Goal: Check status: Check status

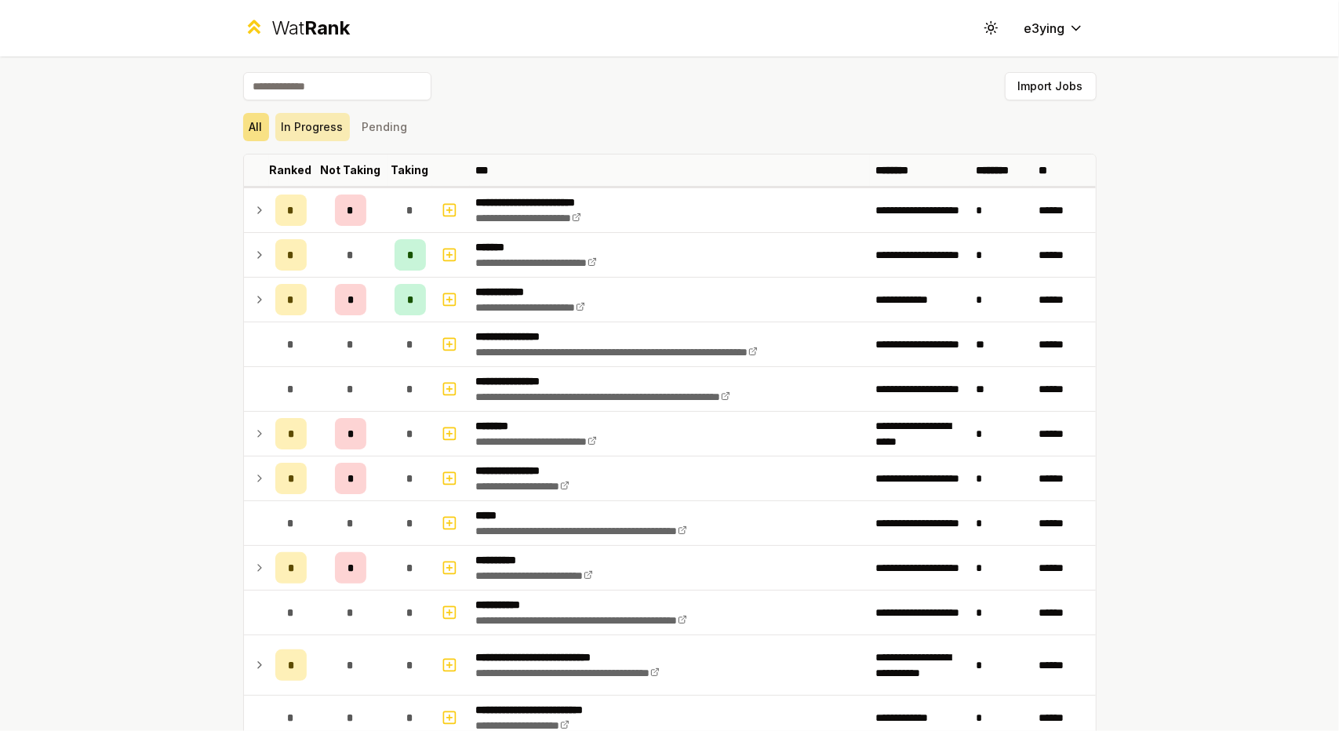
click at [313, 130] on button "In Progress" at bounding box center [312, 127] width 75 height 28
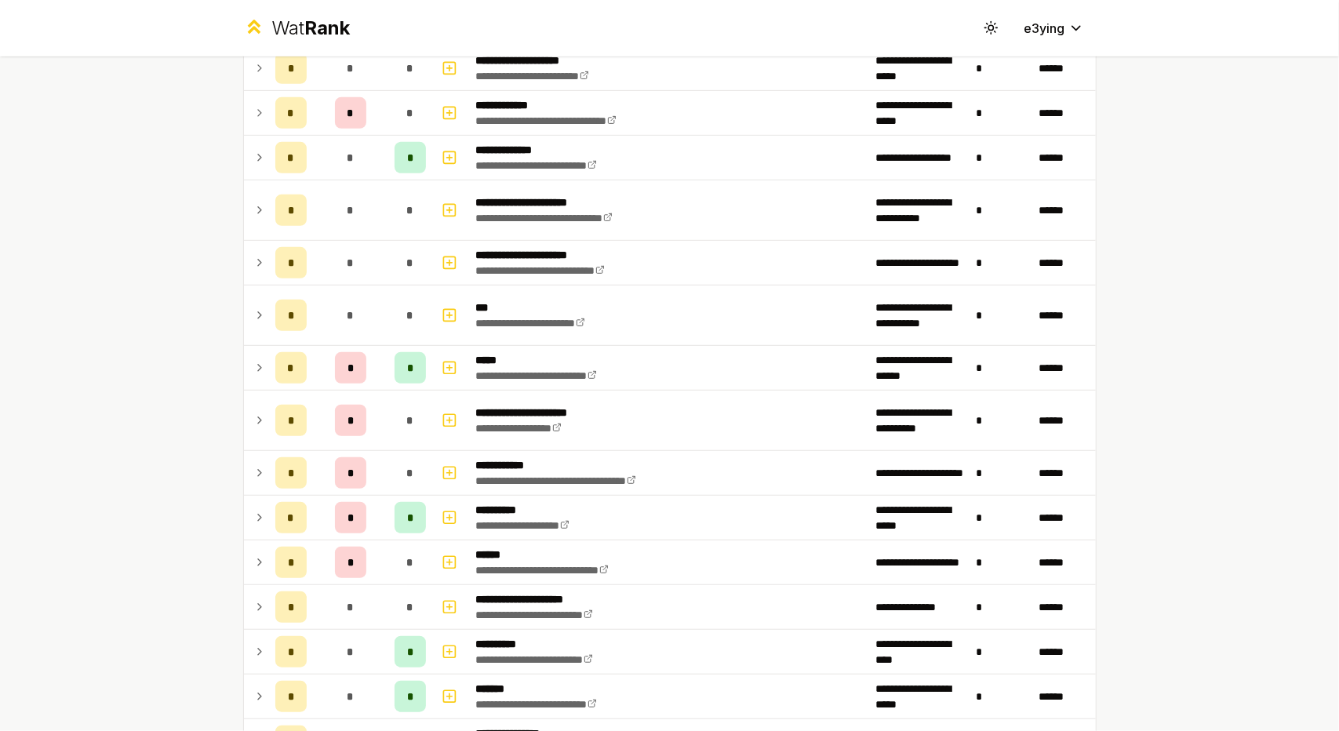
scroll to position [549, 0]
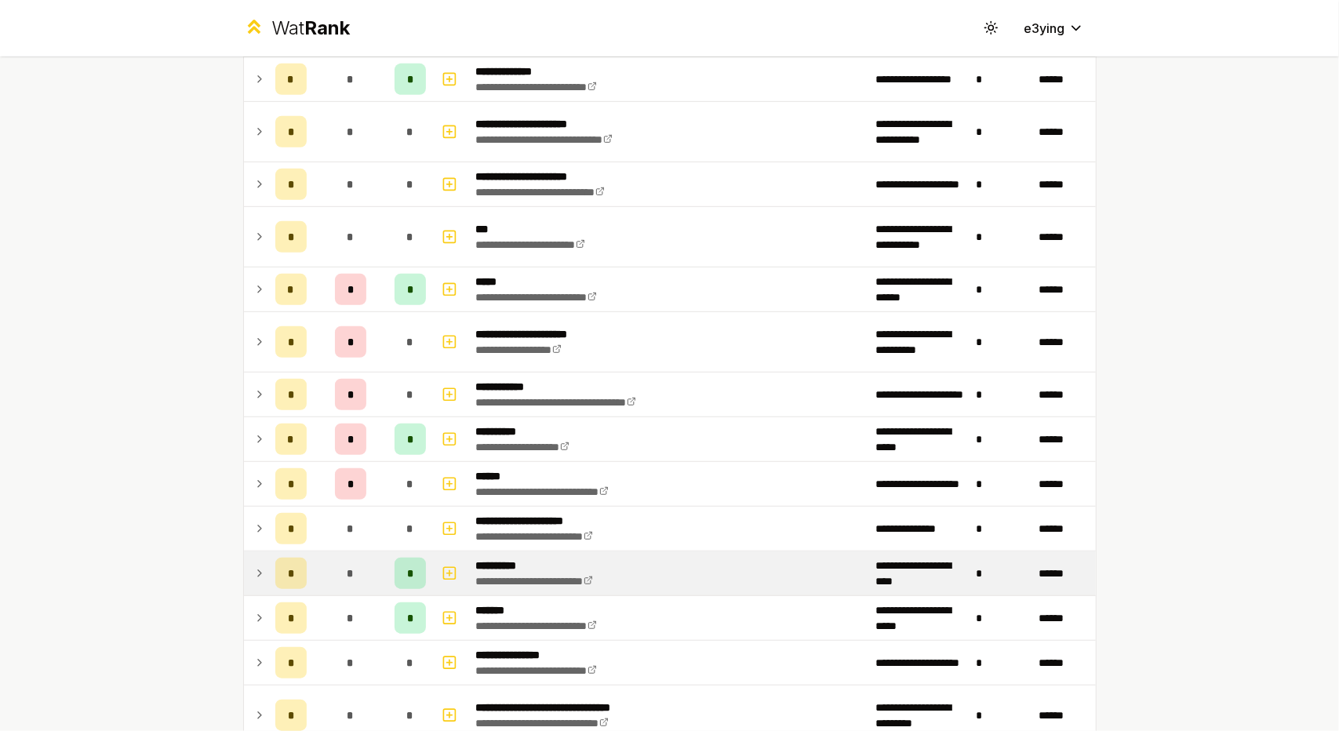
drag, startPoint x: 233, startPoint y: 573, endPoint x: 245, endPoint y: 572, distance: 11.9
click at [234, 573] on div "**********" at bounding box center [669, 311] width 903 height 1608
click at [253, 572] on icon at bounding box center [259, 573] width 13 height 19
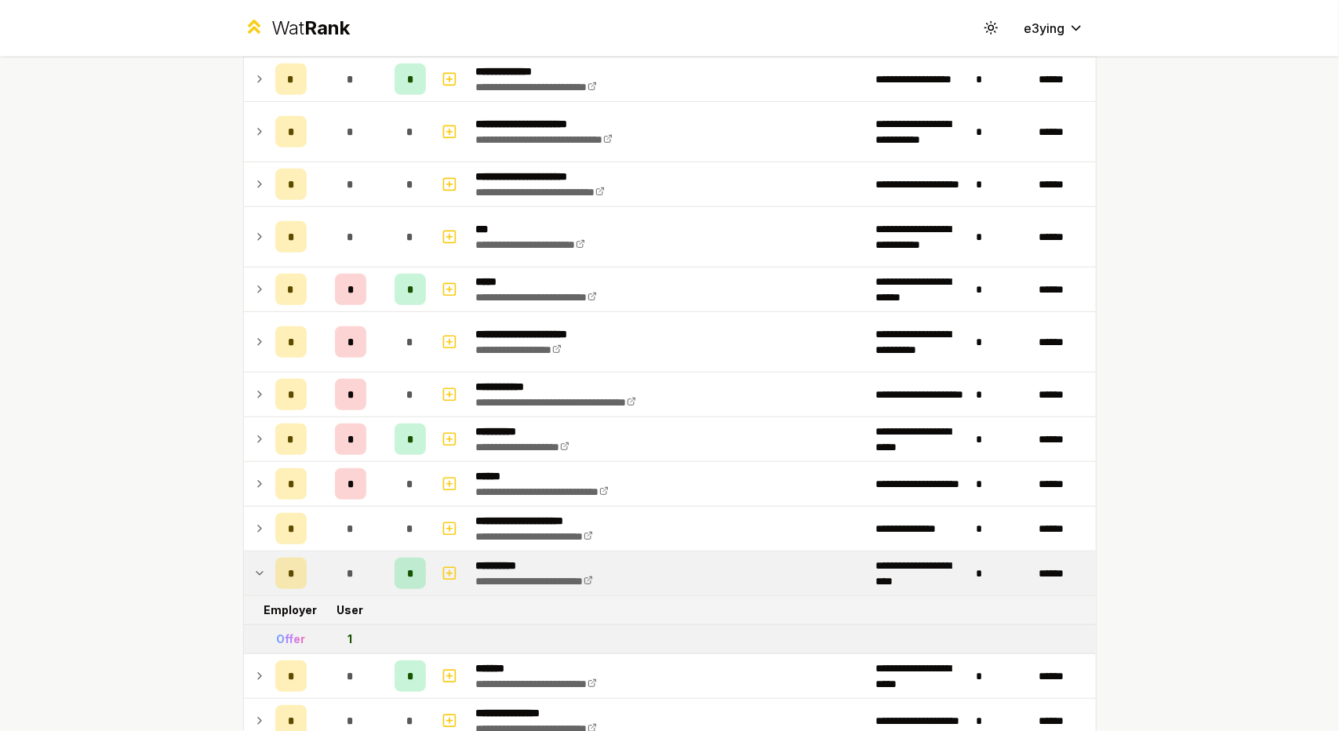
click at [256, 572] on icon at bounding box center [259, 573] width 6 height 3
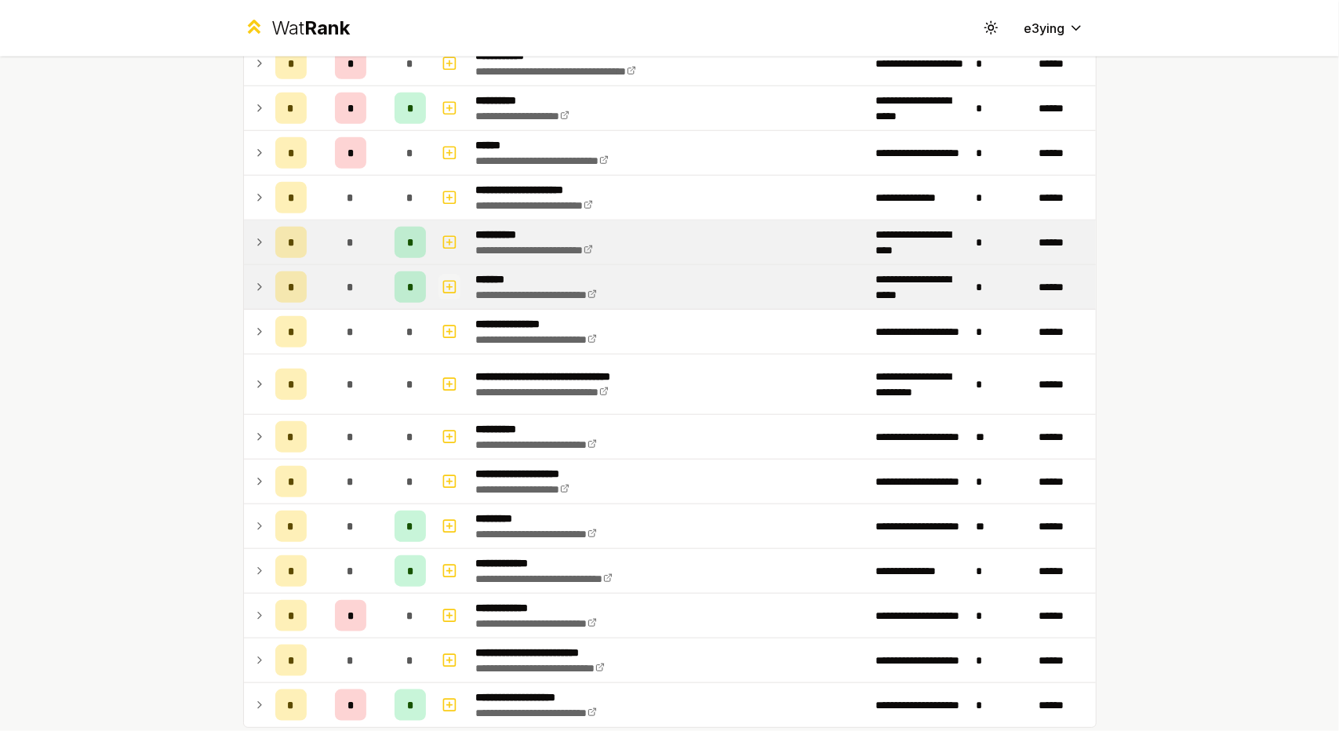
scroll to position [941, 0]
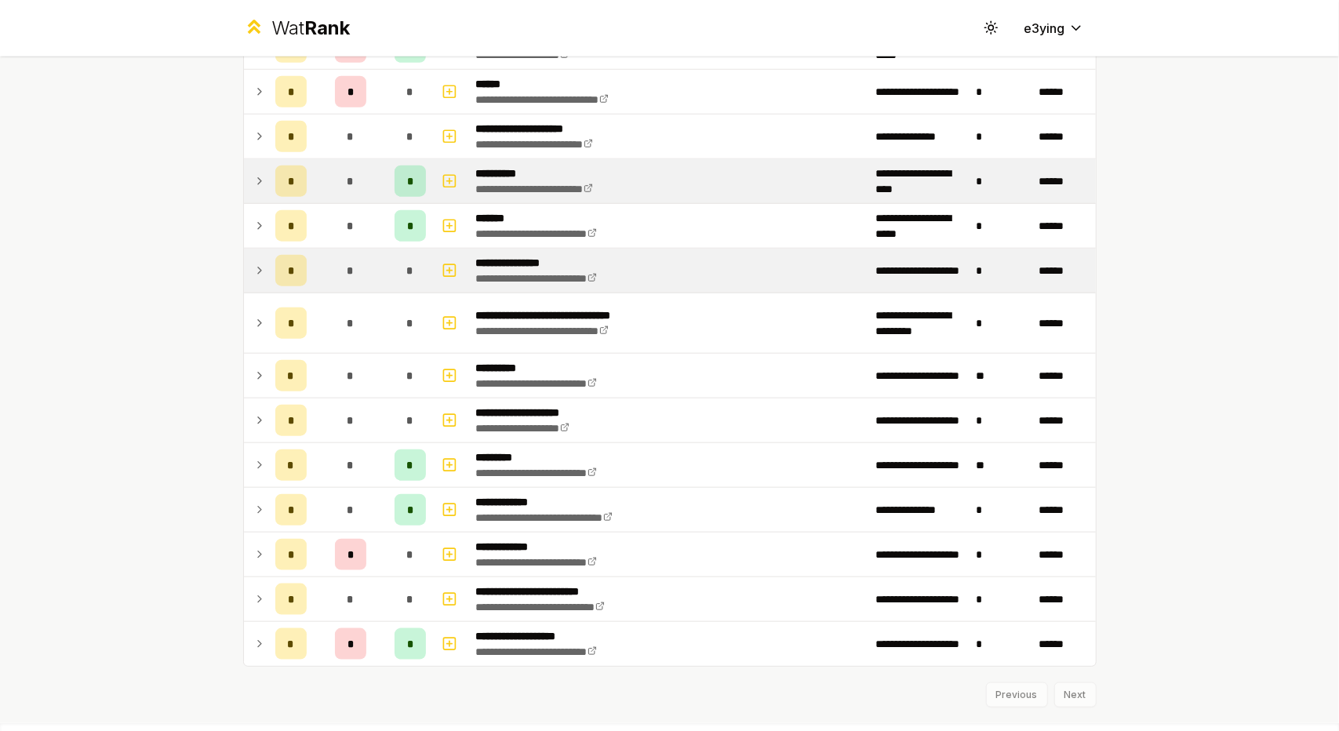
click at [257, 261] on icon at bounding box center [259, 270] width 13 height 19
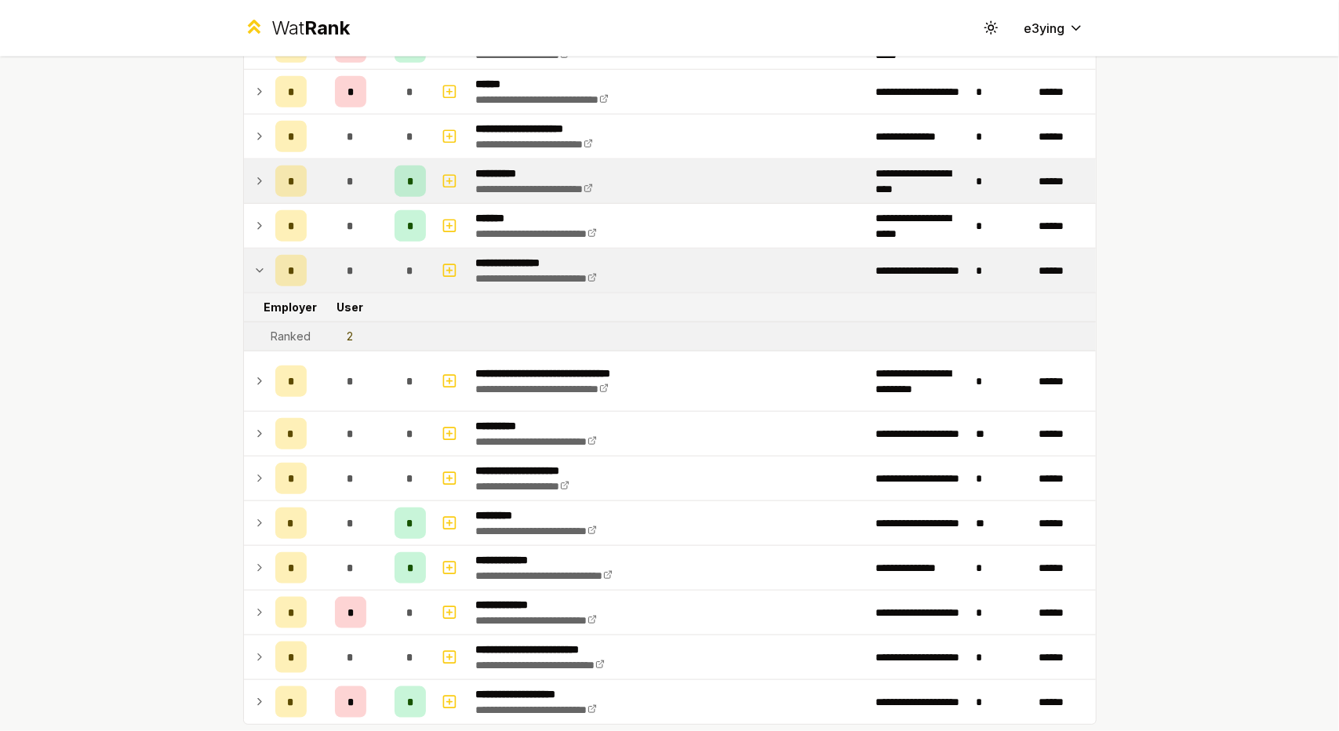
click at [257, 261] on icon at bounding box center [259, 270] width 13 height 19
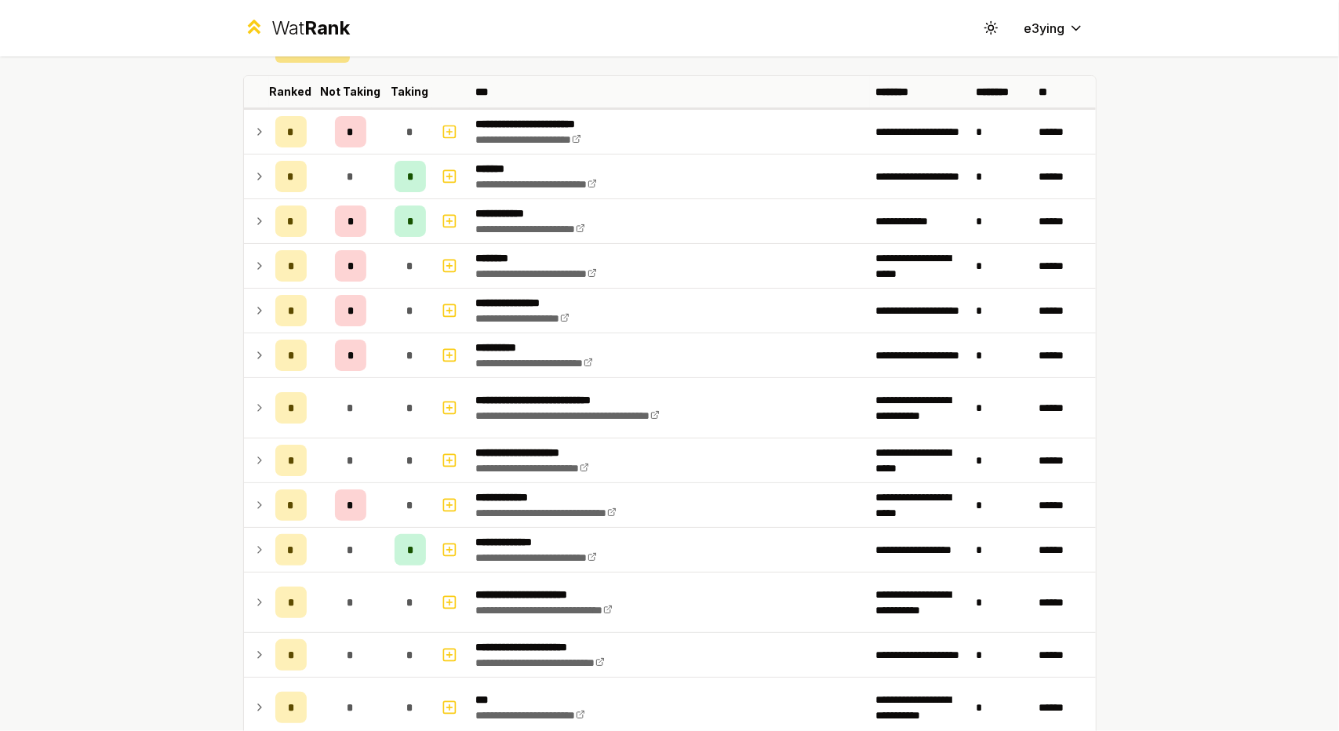
scroll to position [0, 0]
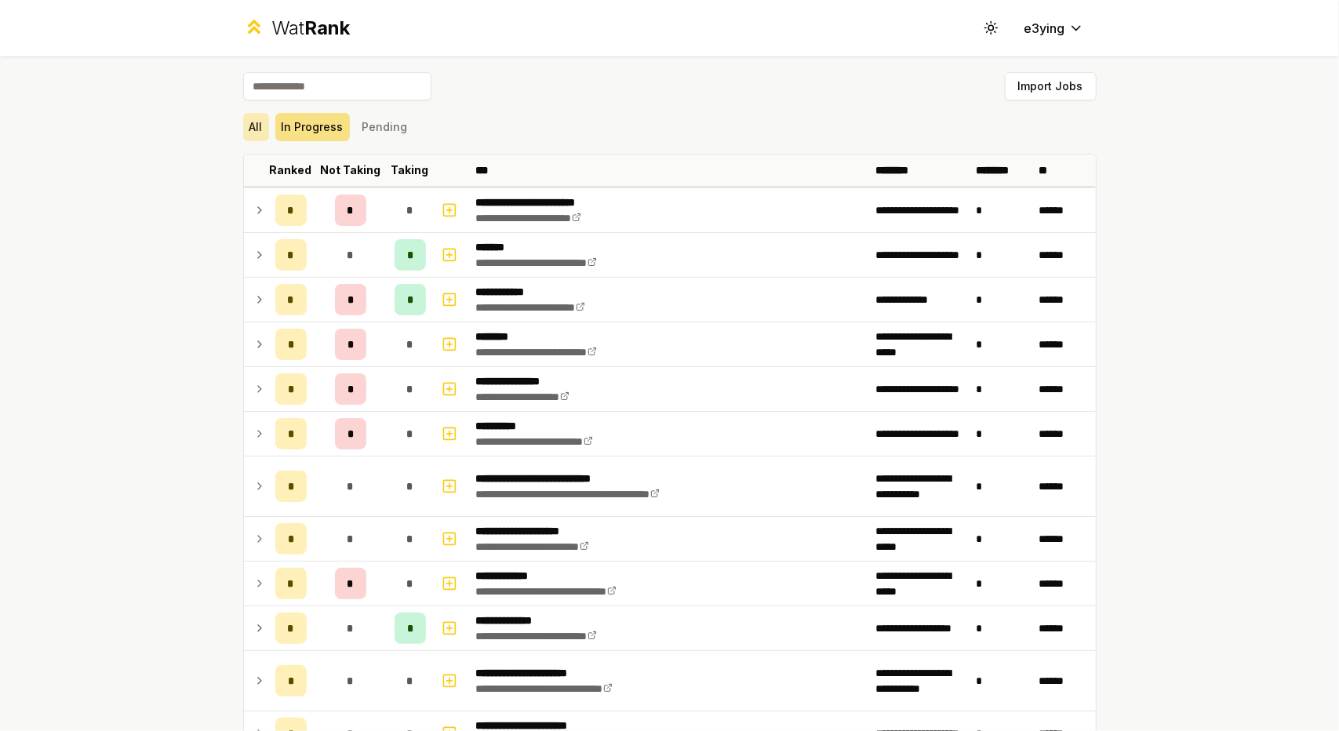
click at [252, 132] on button "All" at bounding box center [256, 127] width 26 height 28
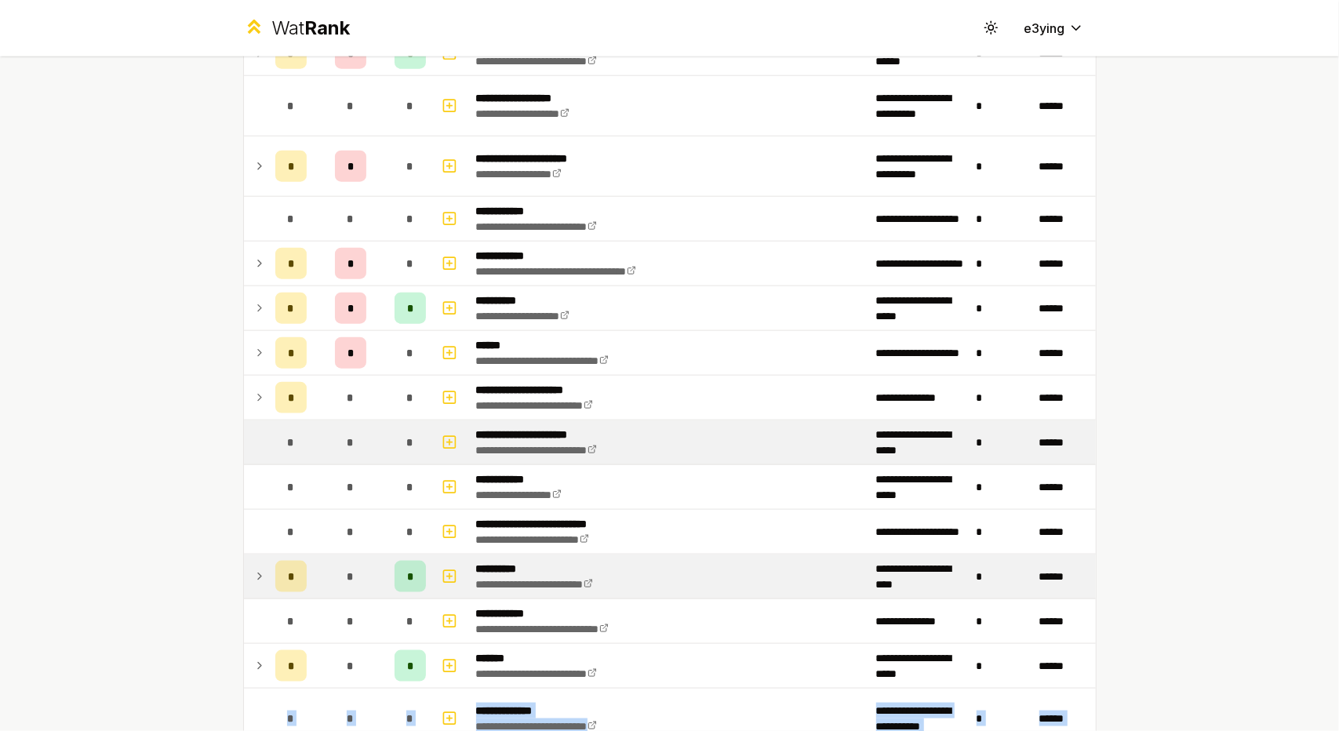
scroll to position [1255, 0]
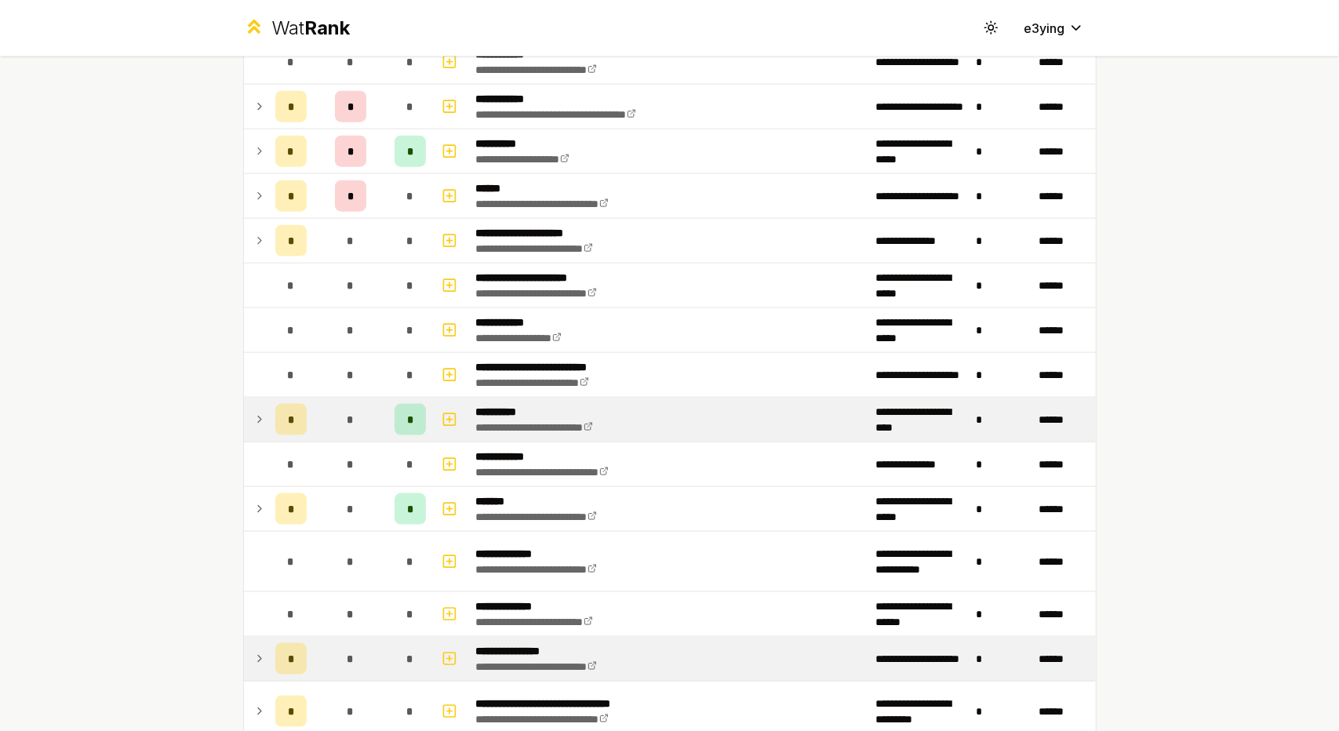
click at [1313, 514] on div "**********" at bounding box center [669, 365] width 1339 height 731
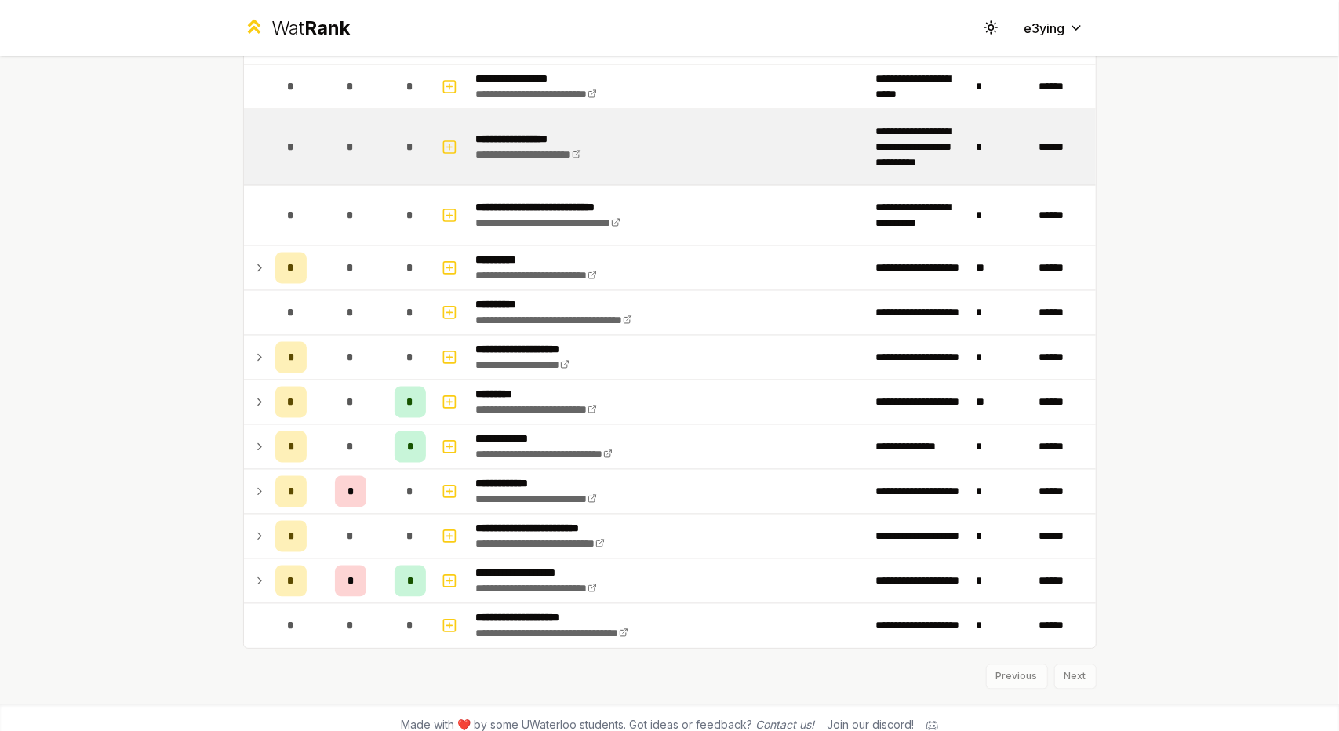
scroll to position [1932, 0]
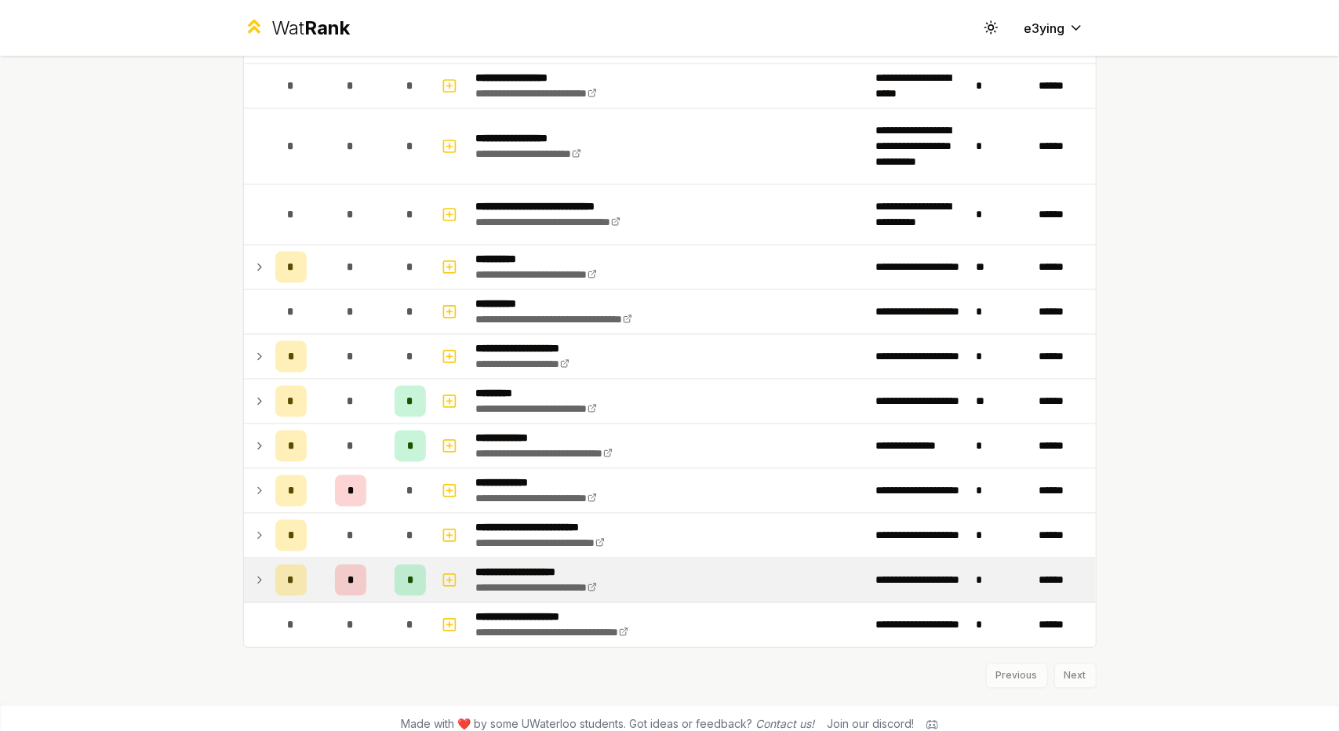
click at [253, 571] on icon at bounding box center [259, 580] width 13 height 19
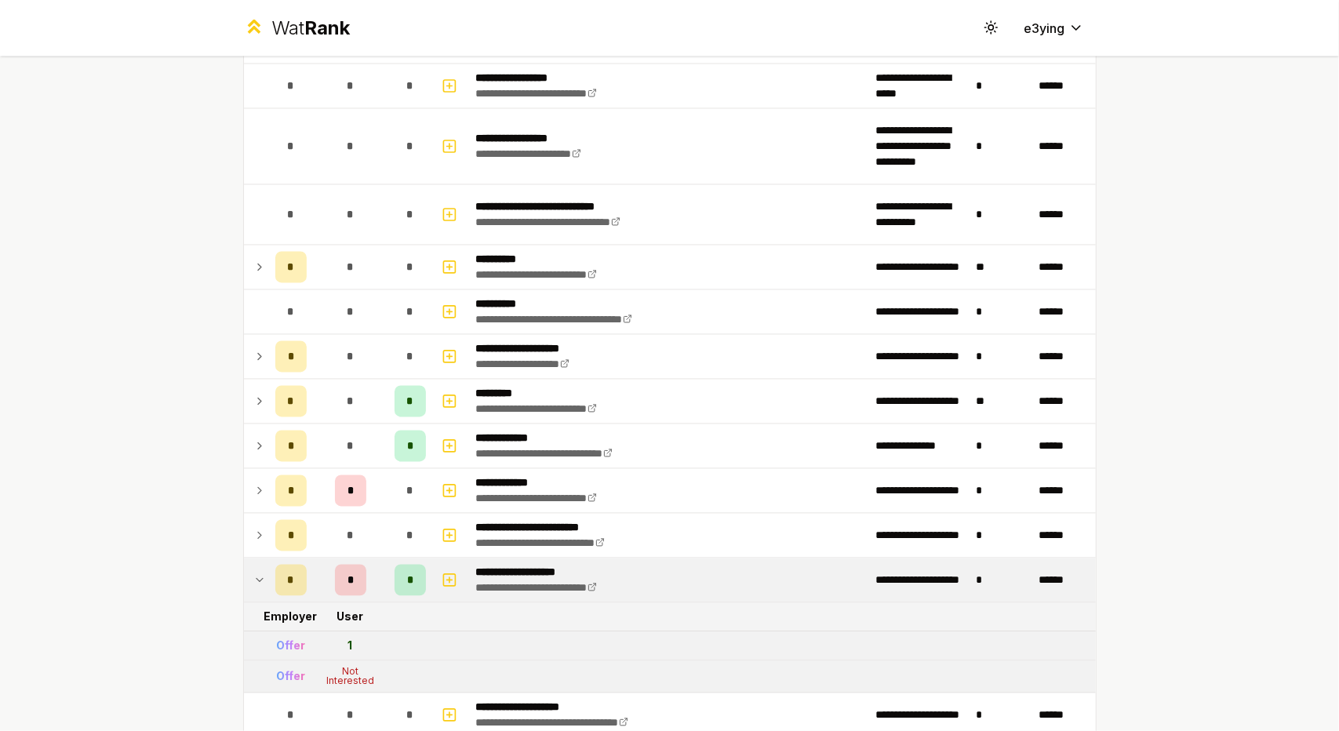
click at [253, 571] on icon at bounding box center [259, 580] width 13 height 19
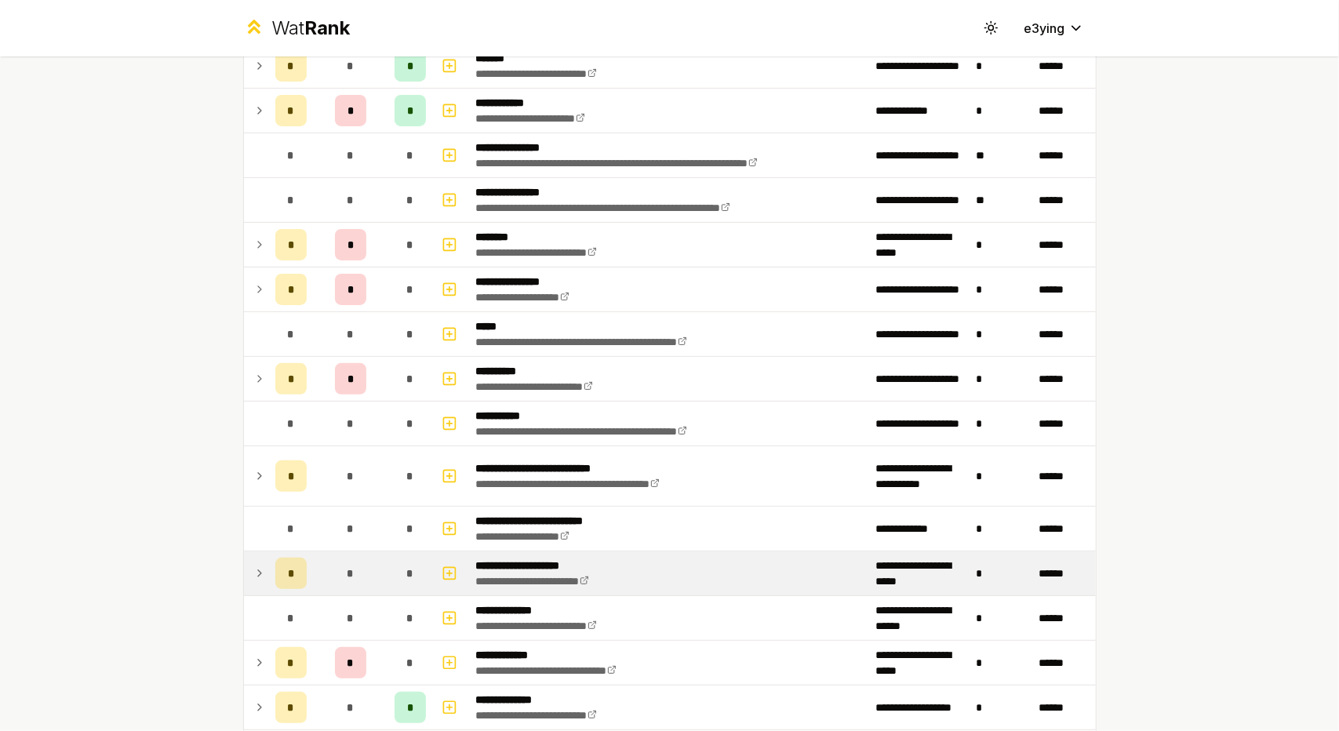
scroll to position [0, 0]
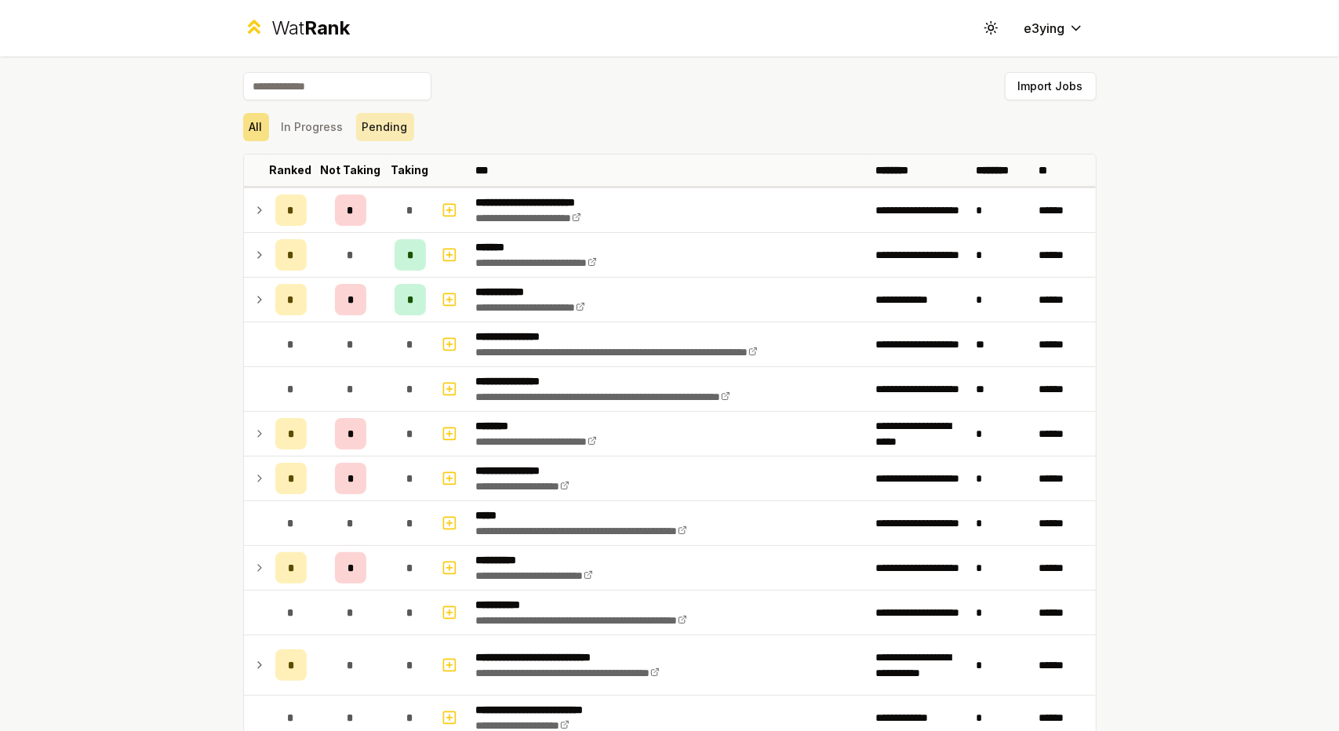
click at [365, 134] on button "Pending" at bounding box center [385, 127] width 58 height 28
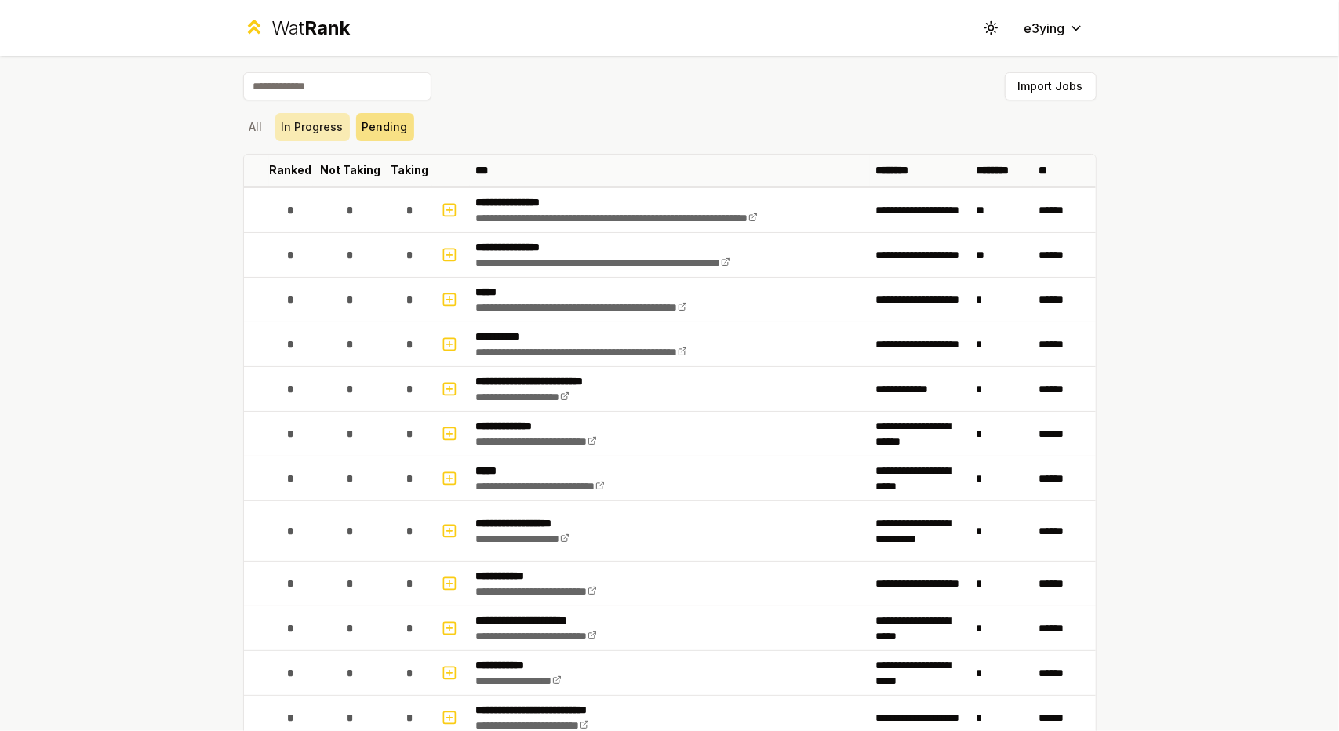
click at [301, 135] on button "In Progress" at bounding box center [312, 127] width 75 height 28
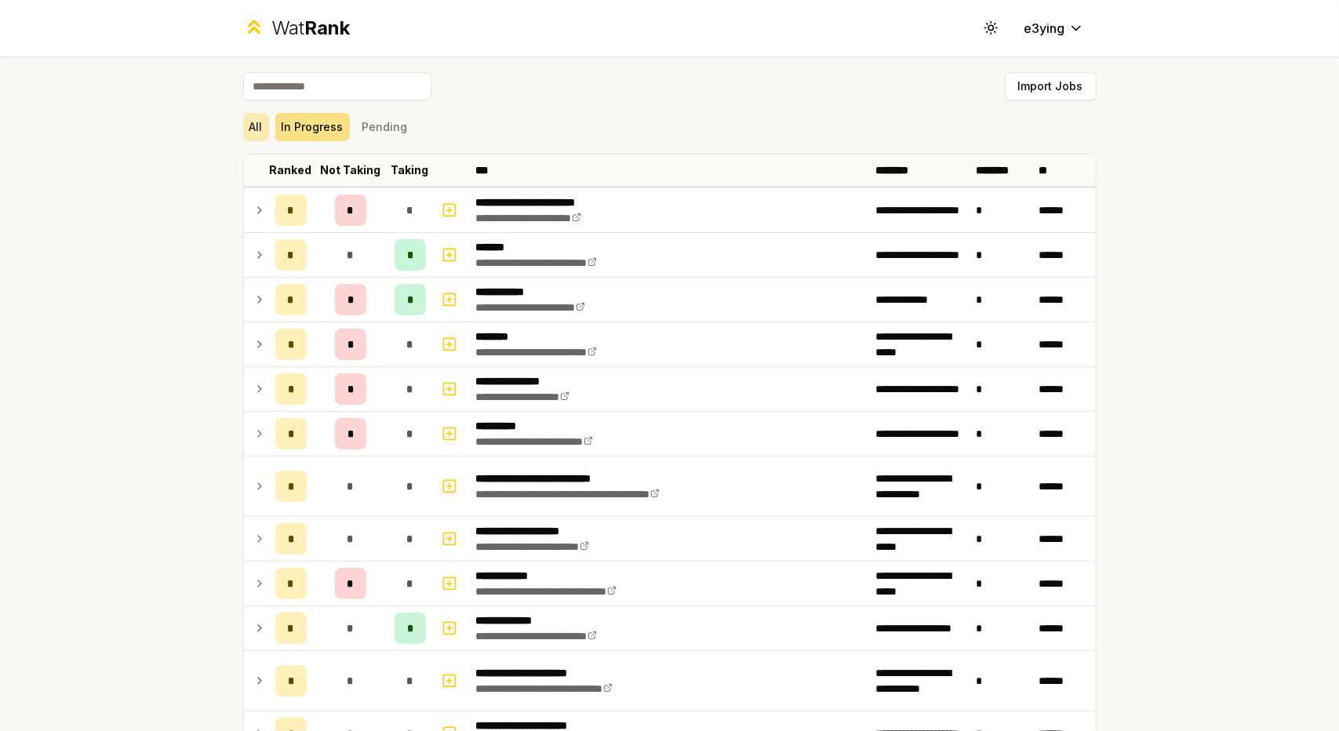
click at [249, 128] on button "All" at bounding box center [256, 127] width 26 height 28
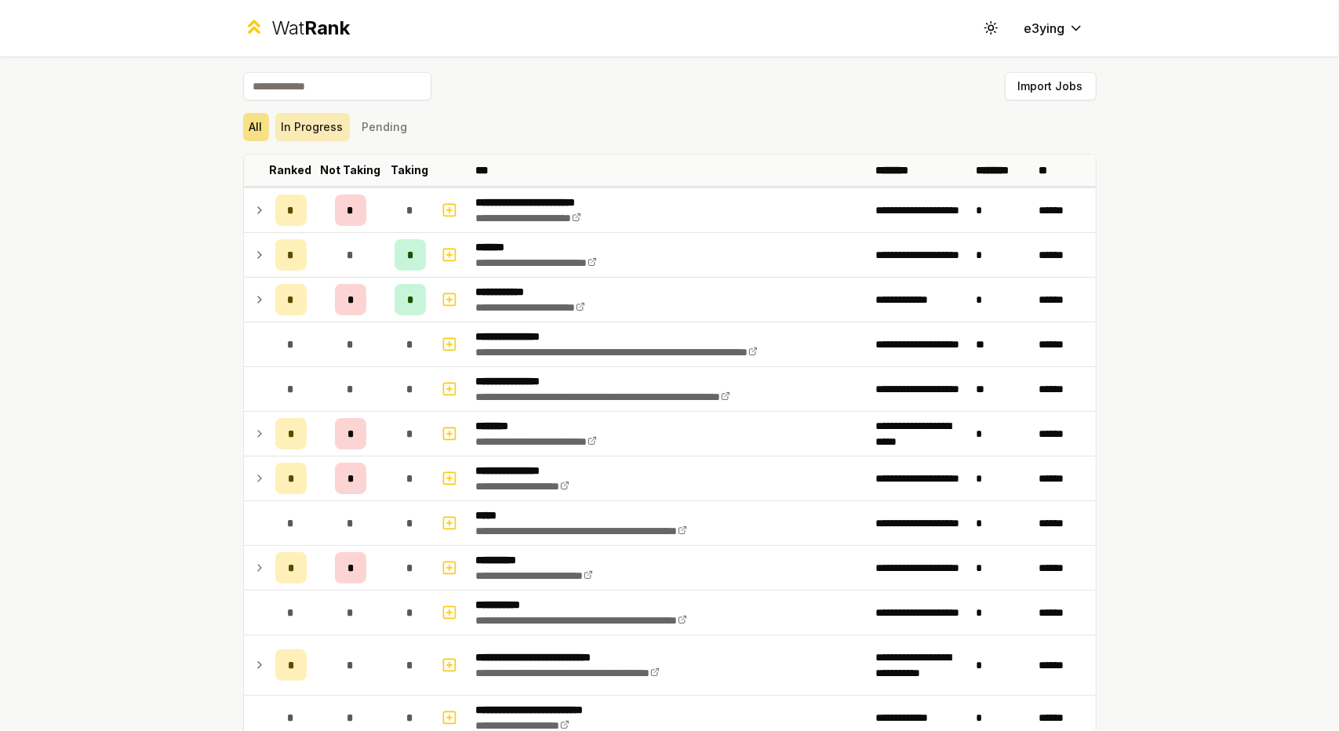
click at [321, 138] on button "In Progress" at bounding box center [312, 127] width 75 height 28
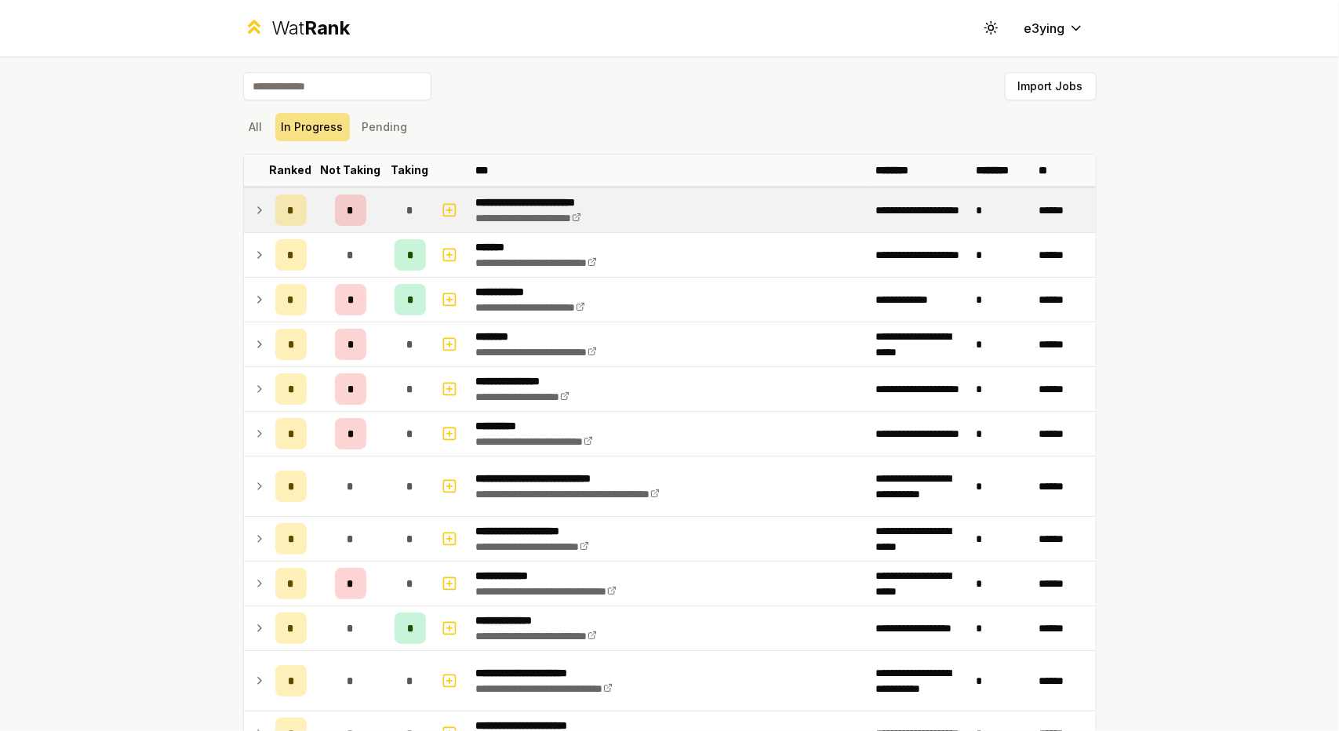
click at [261, 200] on td at bounding box center [256, 210] width 25 height 44
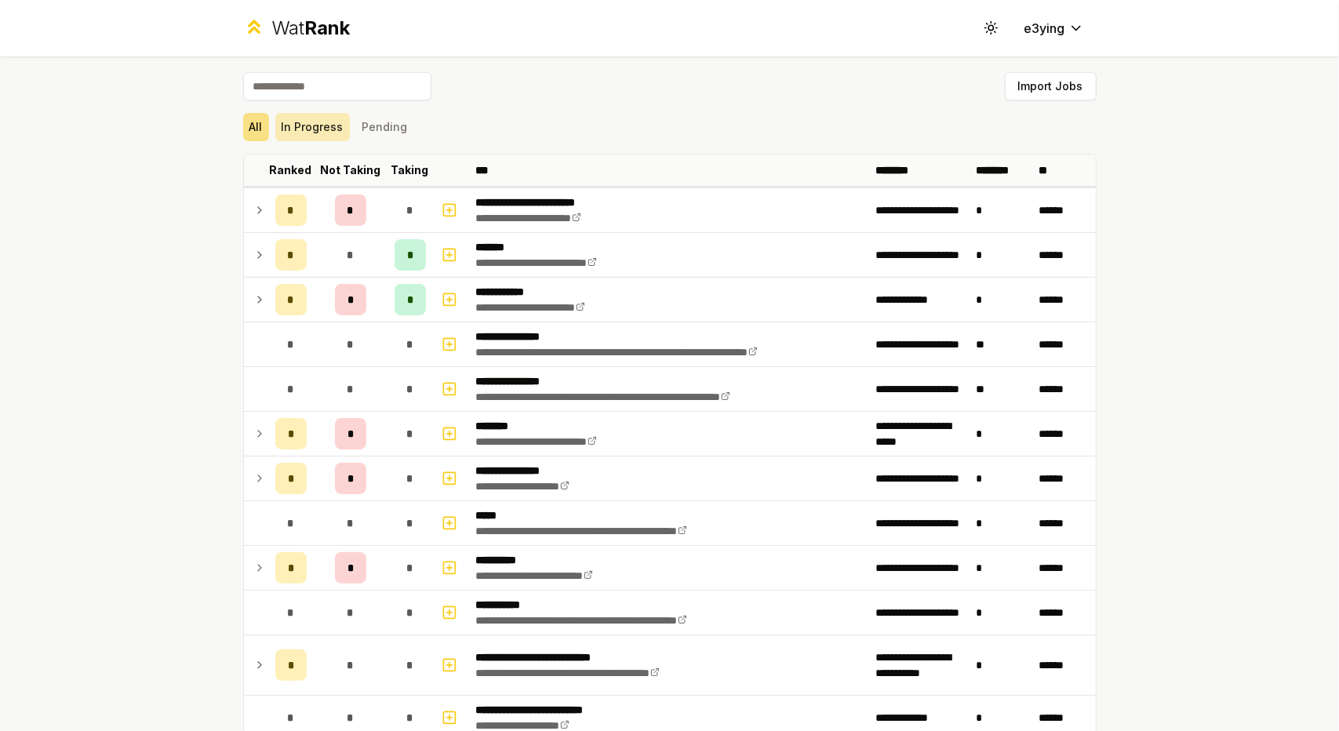
click at [328, 125] on button "In Progress" at bounding box center [312, 127] width 75 height 28
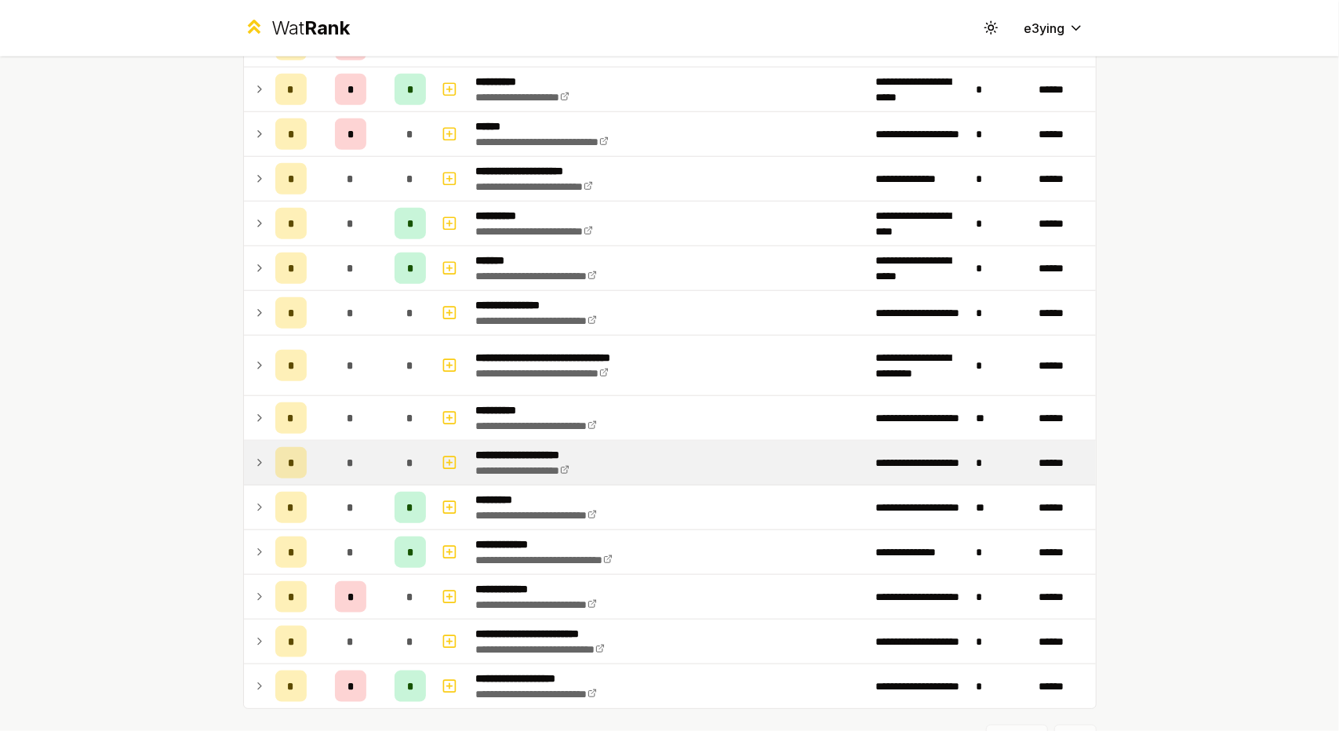
scroll to position [887, 0]
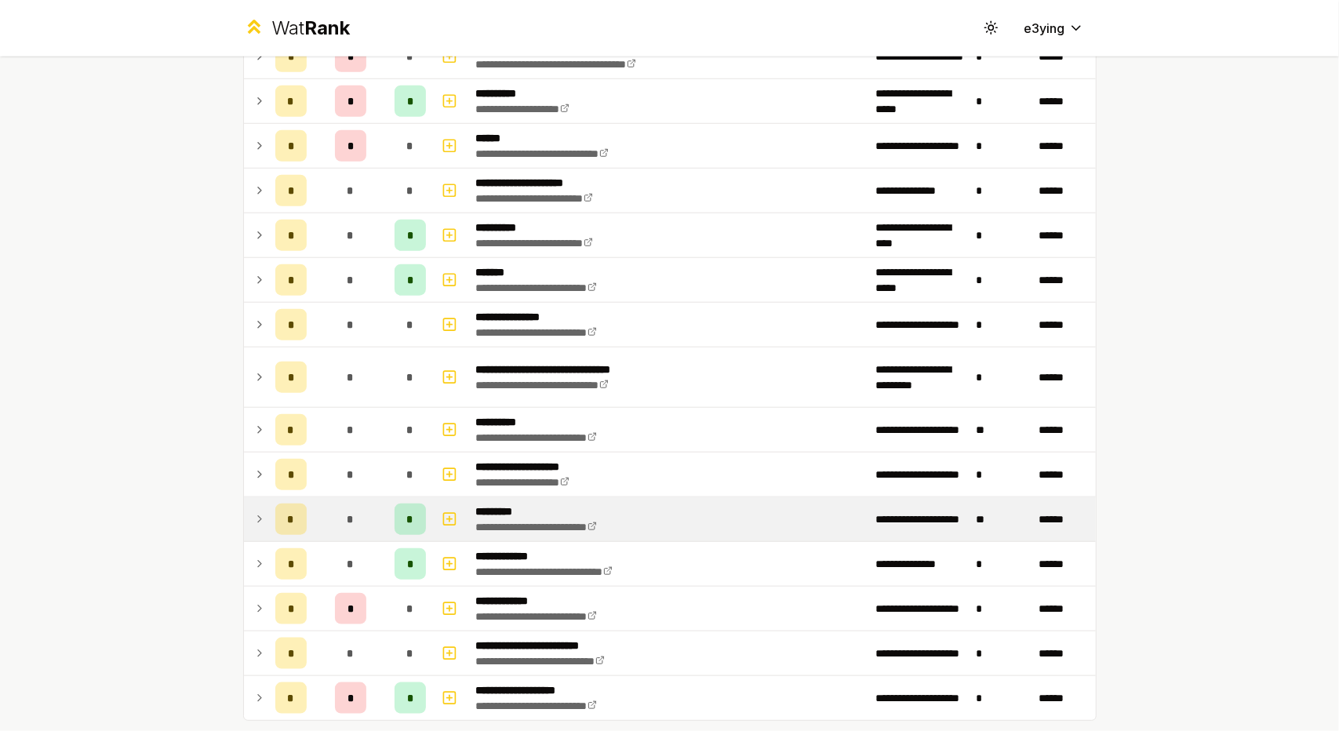
click at [246, 514] on td at bounding box center [256, 519] width 25 height 44
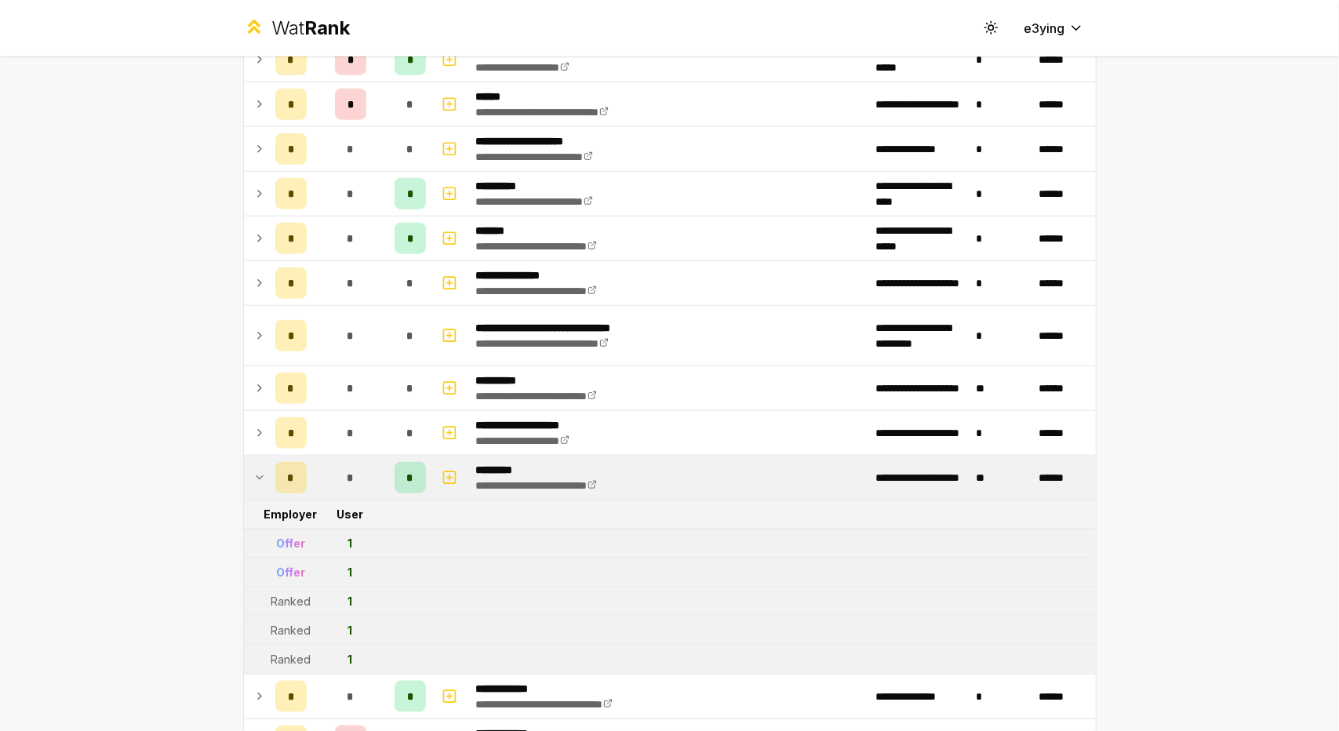
scroll to position [1044, 0]
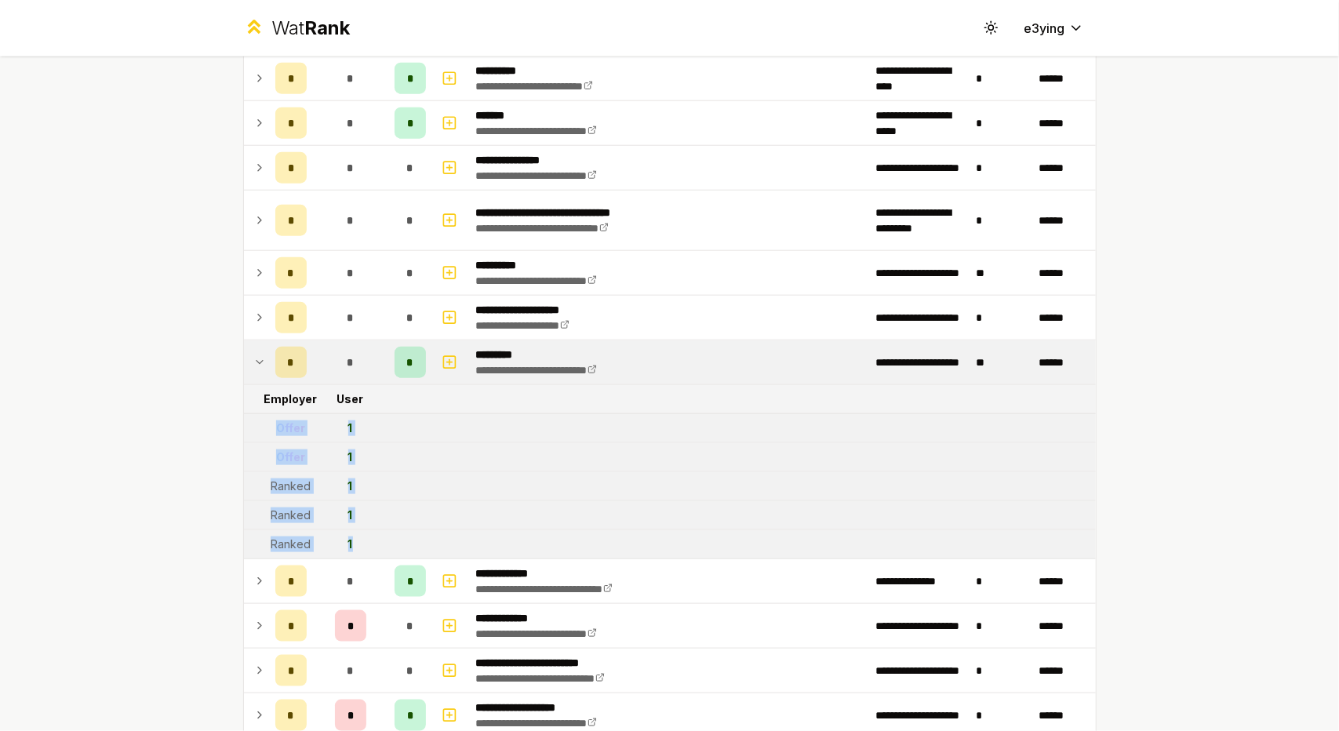
drag, startPoint x: 369, startPoint y: 541, endPoint x: 256, endPoint y: 428, distance: 159.2
click at [256, 428] on td at bounding box center [256, 428] width 25 height 28
